Goal: Task Accomplishment & Management: Manage account settings

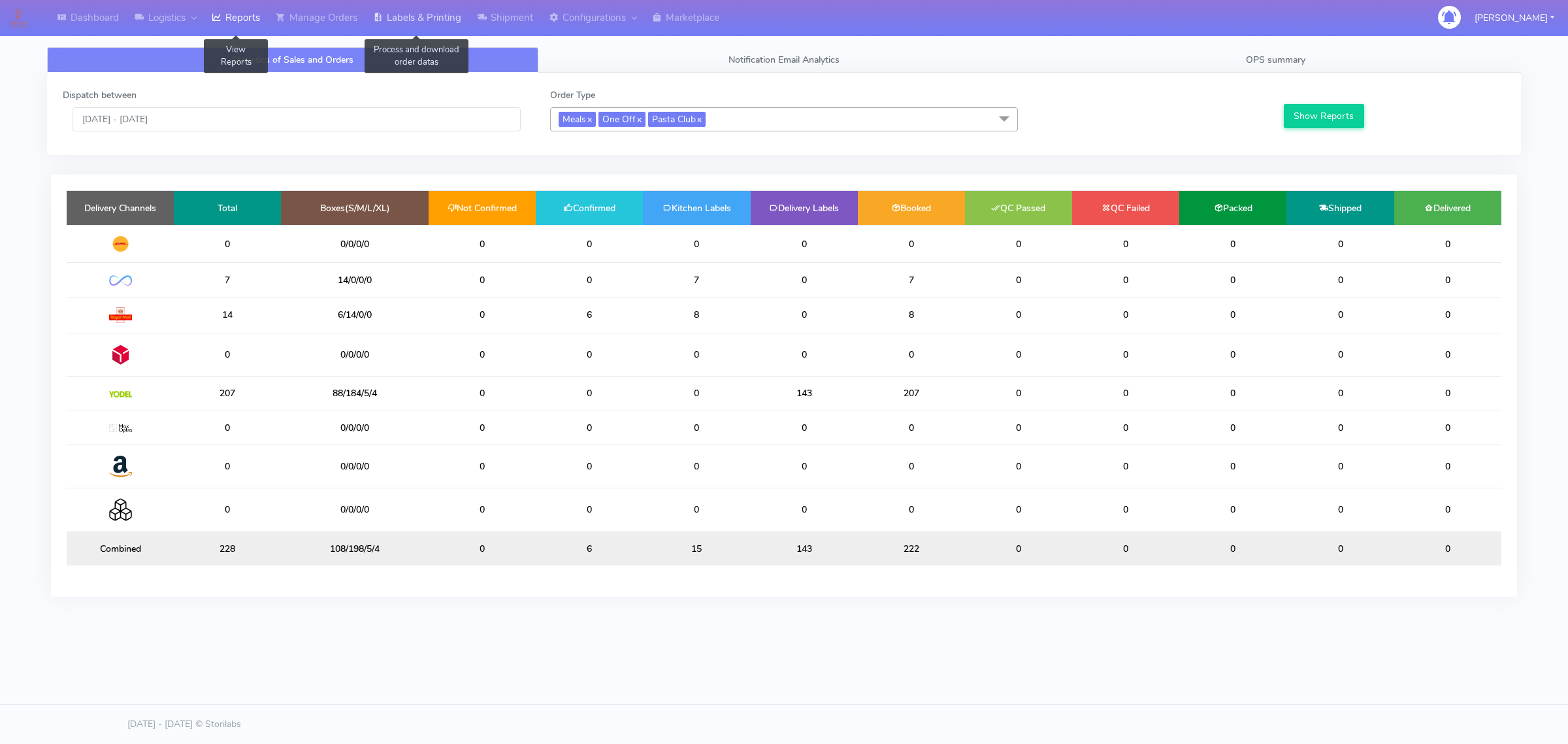
drag, startPoint x: 0, startPoint y: 0, endPoint x: 409, endPoint y: 18, distance: 409.4
click at [409, 18] on link "Labels & Printing" at bounding box center [417, 18] width 104 height 36
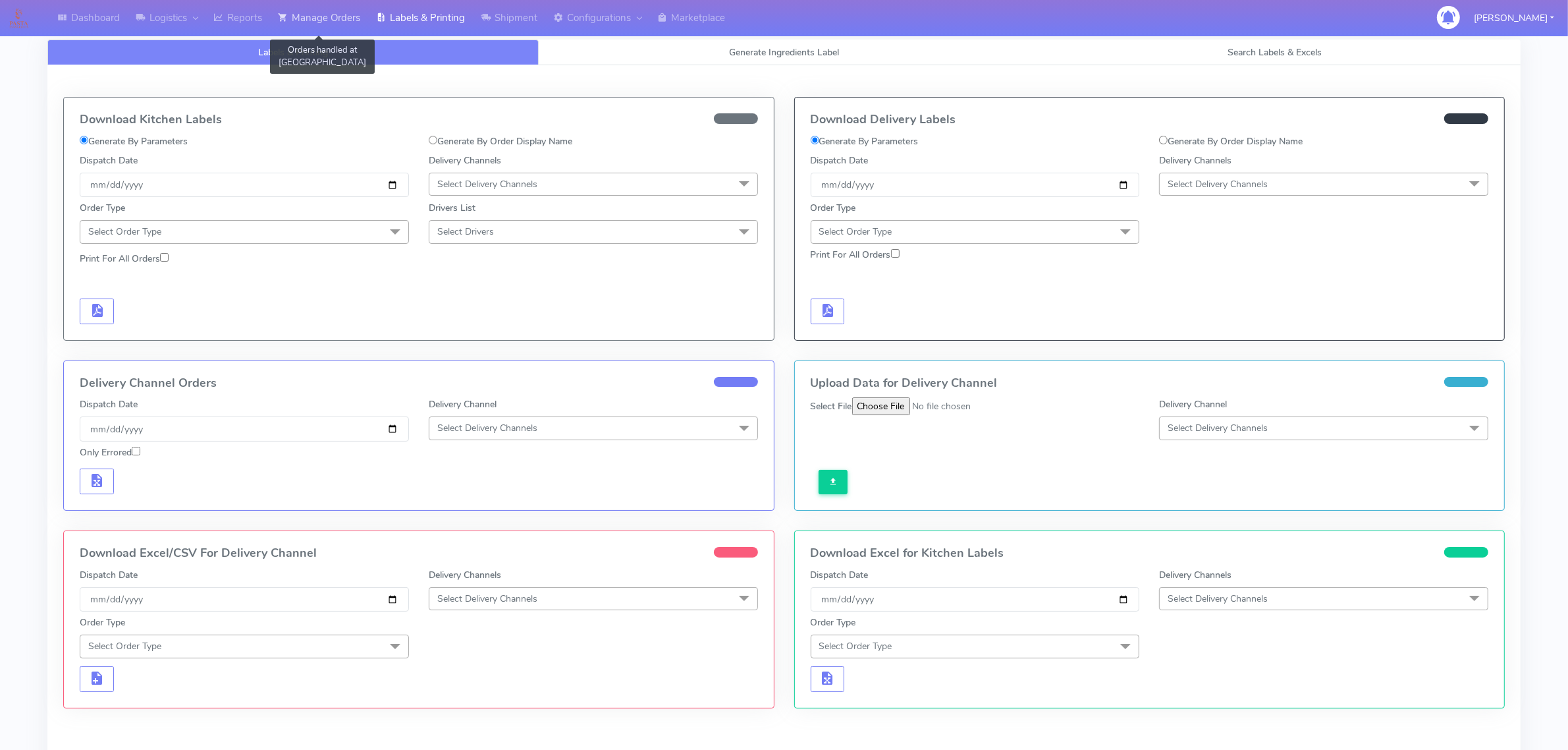
click at [356, 4] on link "Manage Orders" at bounding box center [320, 18] width 99 height 36
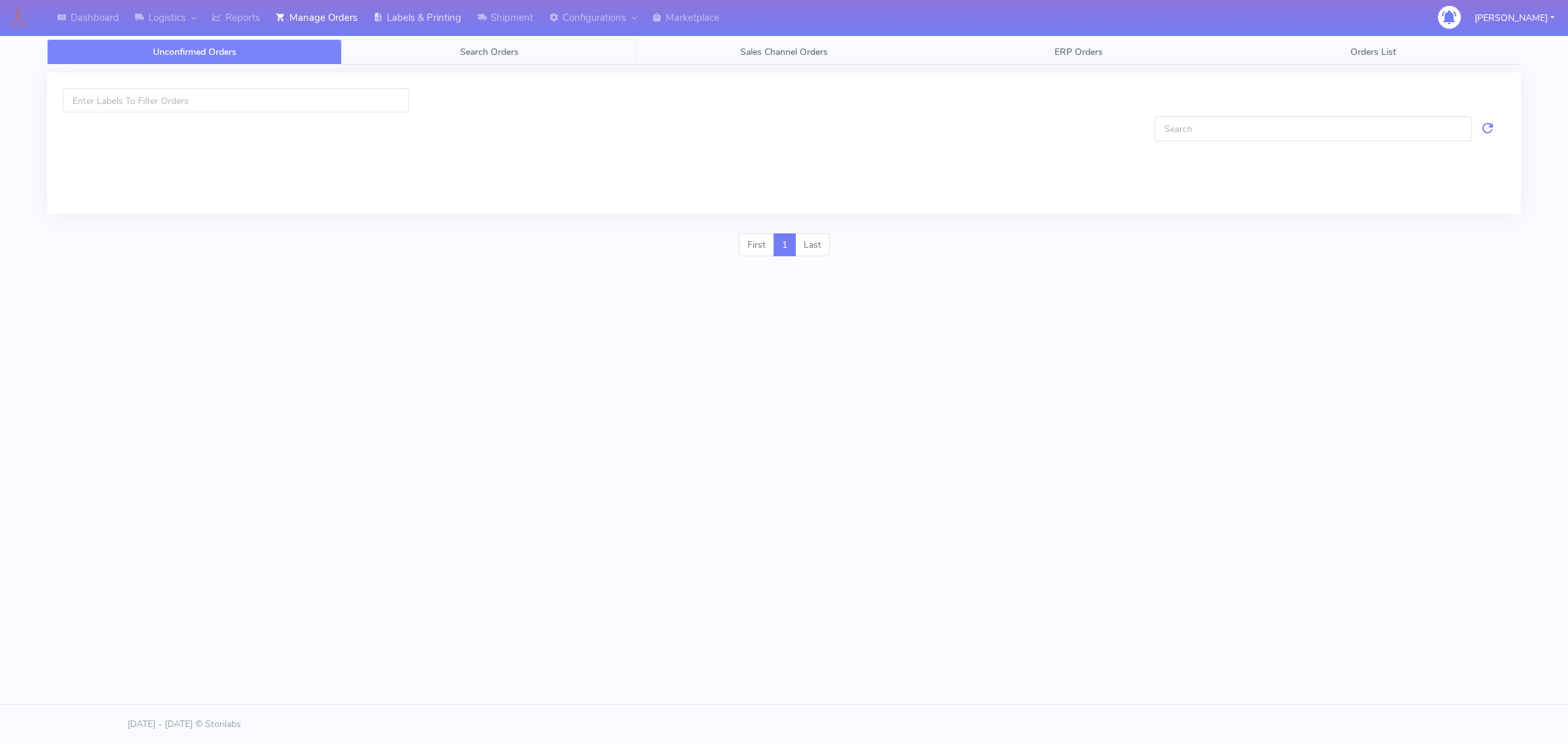
click at [376, 56] on link "Search Orders" at bounding box center [490, 52] width 295 height 26
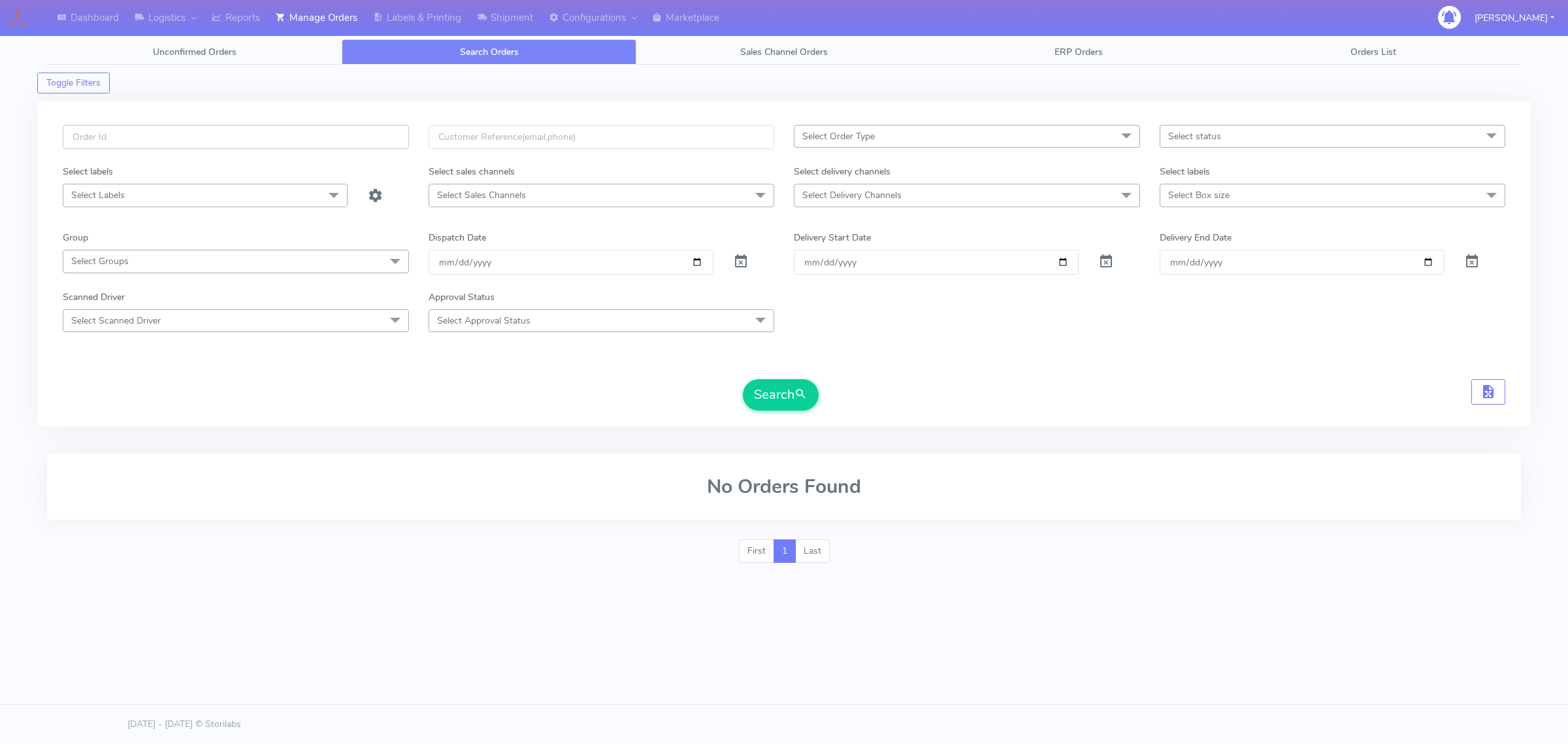
click at [201, 149] on input "text" at bounding box center [236, 136] width 346 height 24
paste input "#1628066"
type input "#1628066"
click at [739, 258] on span at bounding box center [741, 264] width 16 height 12
click at [783, 386] on button "Search" at bounding box center [780, 395] width 76 height 31
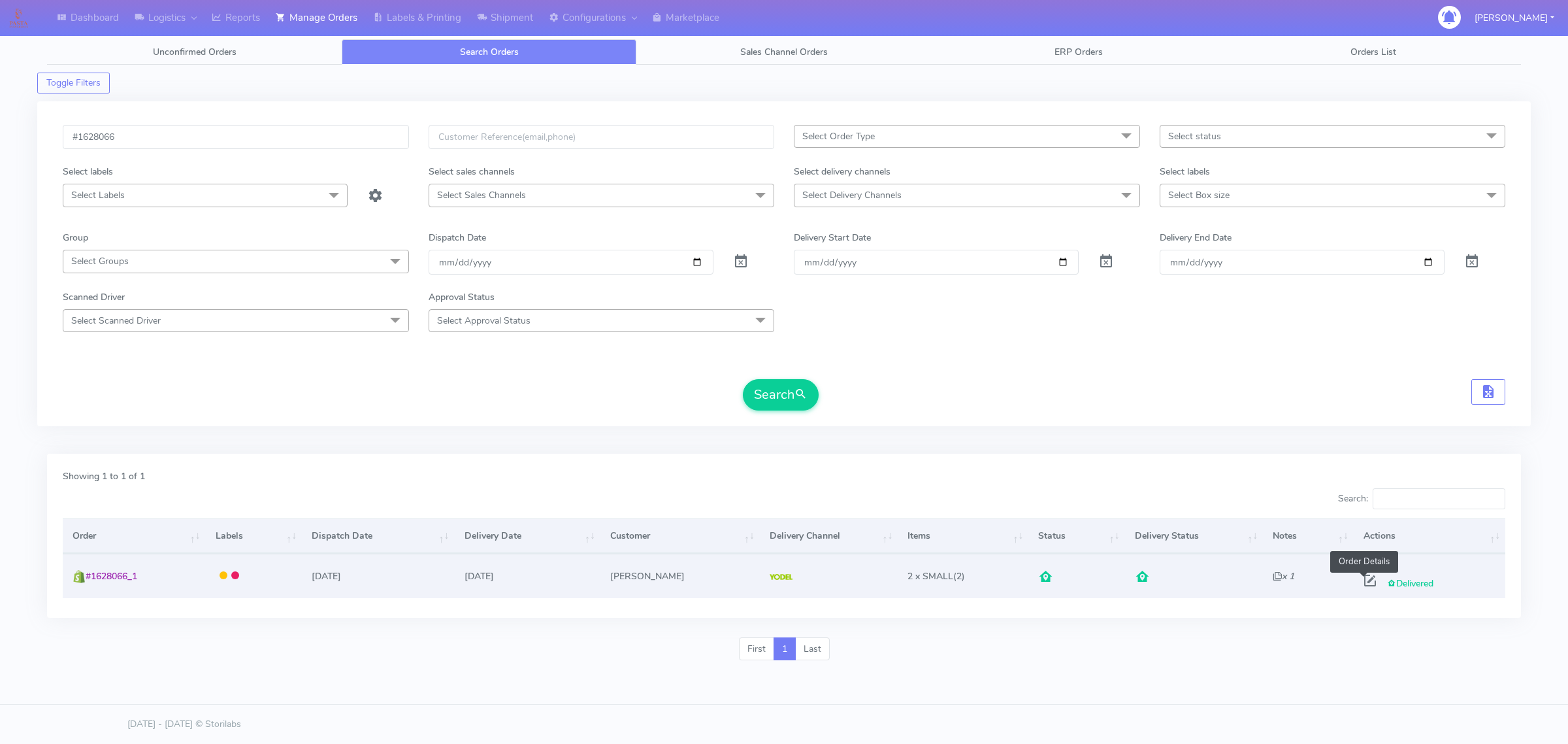
click at [1363, 577] on span at bounding box center [1370, 583] width 23 height 12
select select "5"
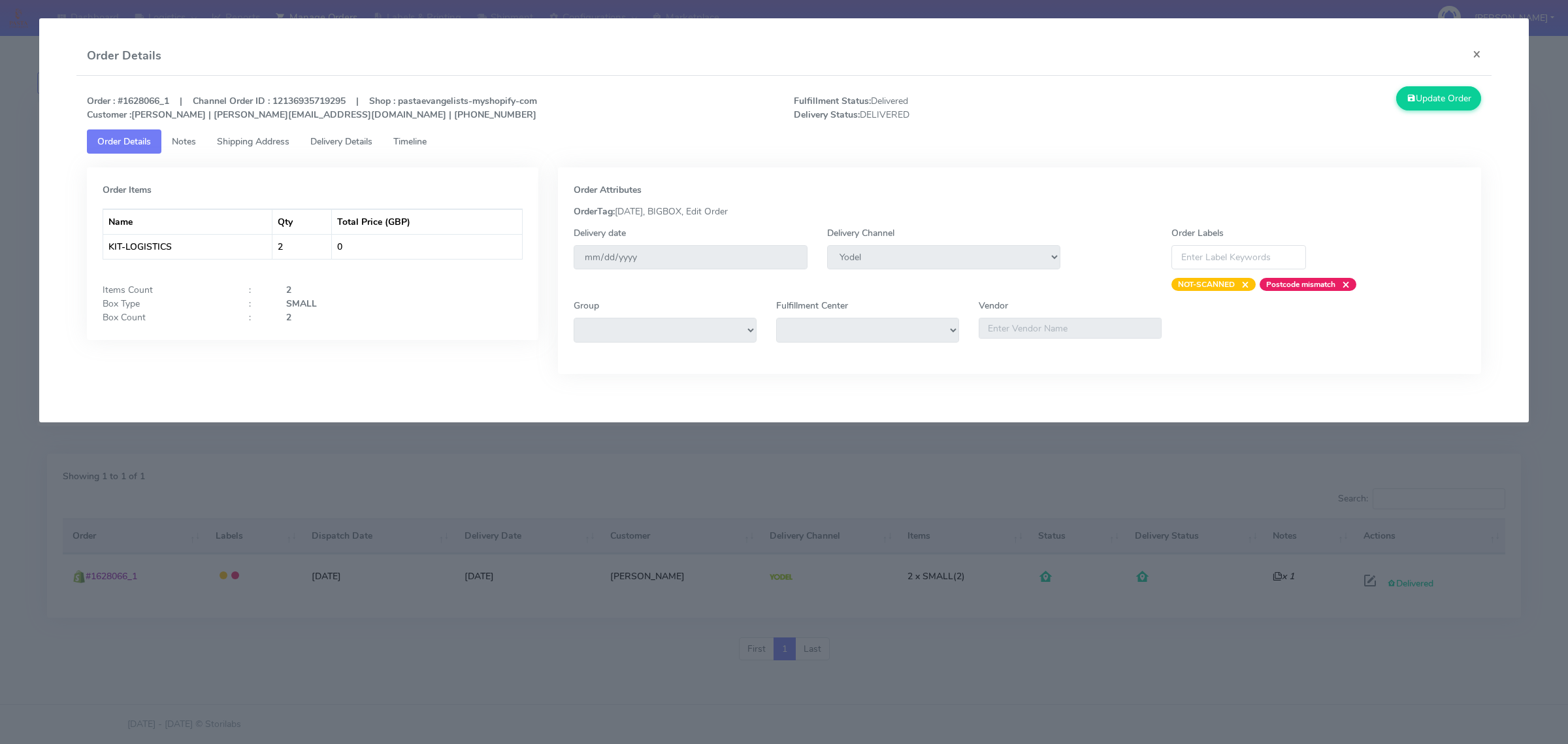
click at [270, 142] on span "Shipping Address" at bounding box center [253, 141] width 73 height 12
